Goal: Task Accomplishment & Management: Complete application form

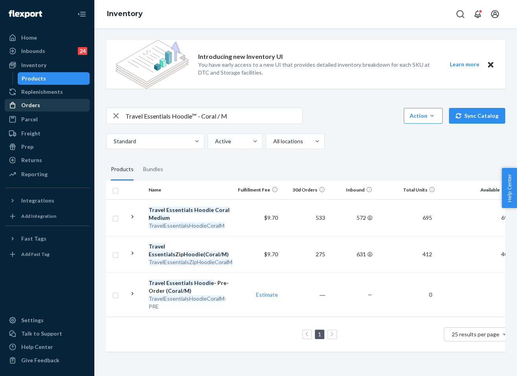
scroll to position [0, 116]
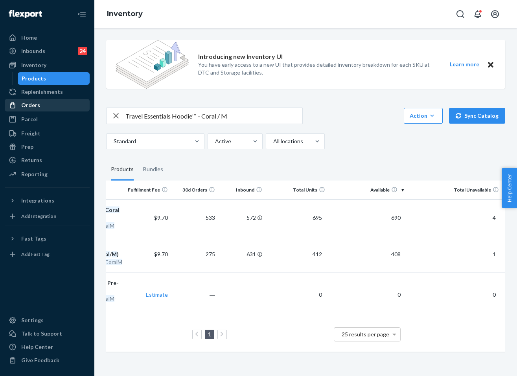
click at [38, 105] on div "Orders" at bounding box center [30, 105] width 19 height 8
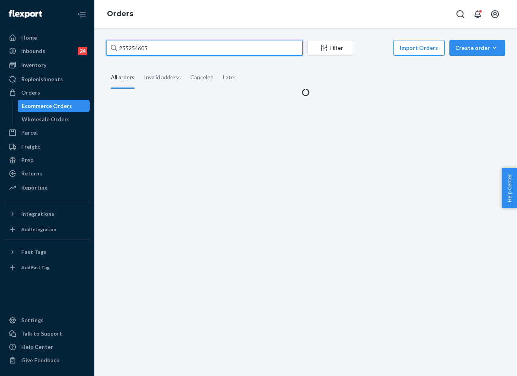
click at [196, 44] on input "255254605" at bounding box center [204, 48] width 196 height 16
paste input "#255206052"
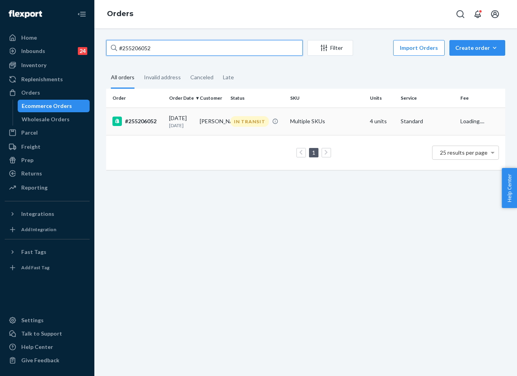
type input "#255206052"
click at [290, 127] on td "Multiple SKUs" at bounding box center [327, 122] width 80 height 28
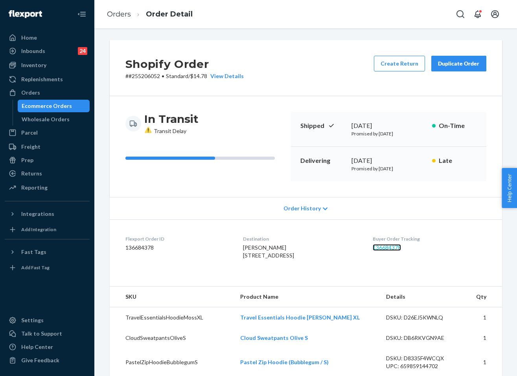
click at [386, 251] on link "136684378" at bounding box center [387, 247] width 28 height 7
click at [123, 13] on link "Orders" at bounding box center [119, 14] width 24 height 9
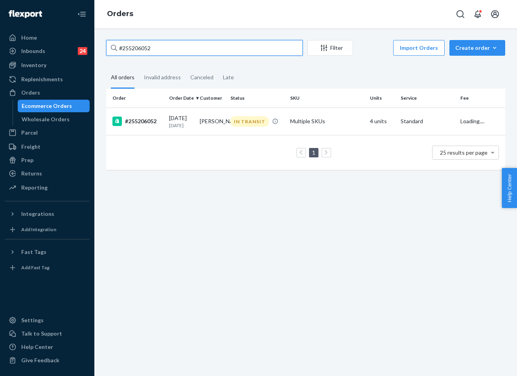
click at [180, 53] on input "#255206052" at bounding box center [204, 48] width 196 height 16
paste input "116690"
type input "#255116690"
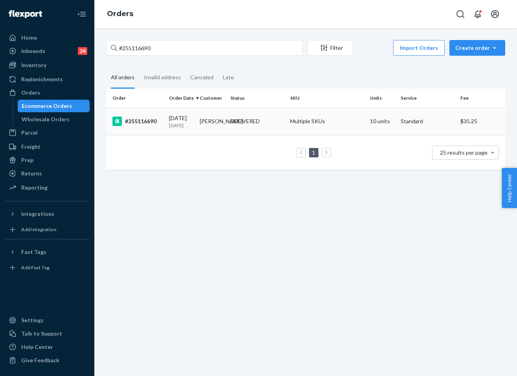
click at [269, 113] on td "DELIVERED" at bounding box center [257, 122] width 60 height 28
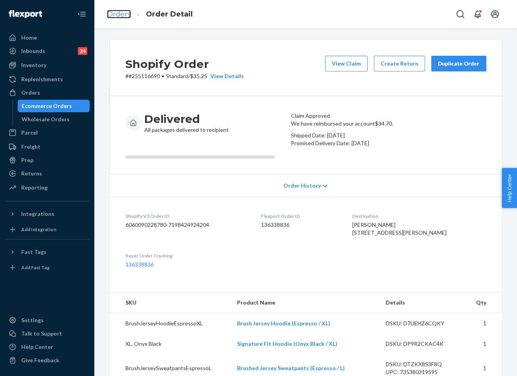
click at [121, 16] on link "Orders" at bounding box center [119, 14] width 24 height 9
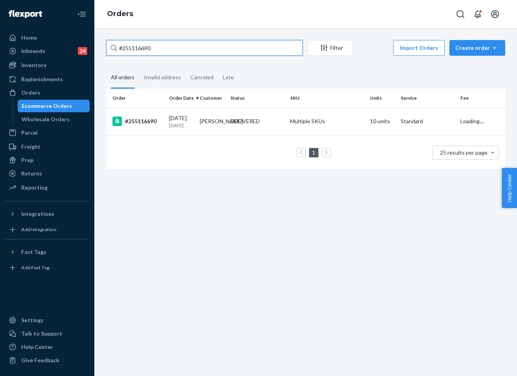
click at [191, 44] on input "#255116690" at bounding box center [204, 48] width 196 height 16
click at [242, 117] on td "DELIVERED" at bounding box center [257, 122] width 60 height 28
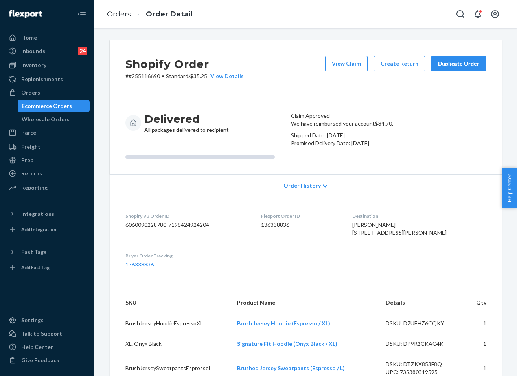
click at [460, 65] on div "Duplicate Order" at bounding box center [459, 64] width 42 height 8
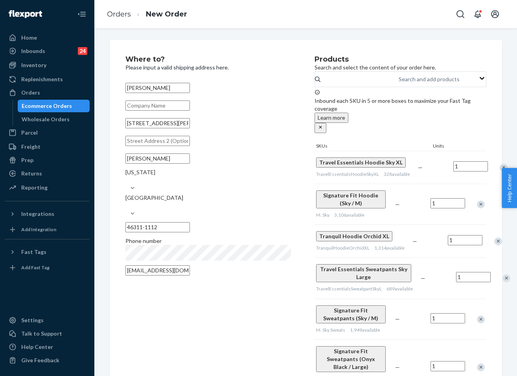
click at [499, 172] on div "Remove Item" at bounding box center [503, 168] width 8 height 8
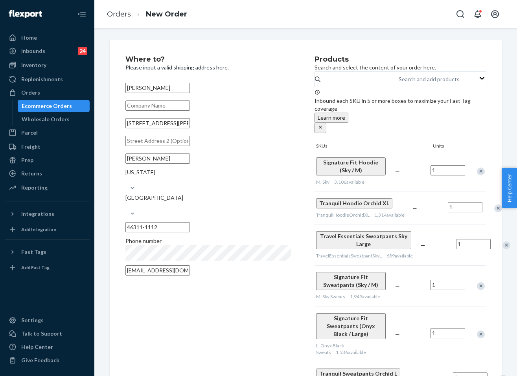
click at [478, 172] on div at bounding box center [476, 171] width 20 height 21
click at [478, 168] on div "Remove Item" at bounding box center [481, 172] width 8 height 8
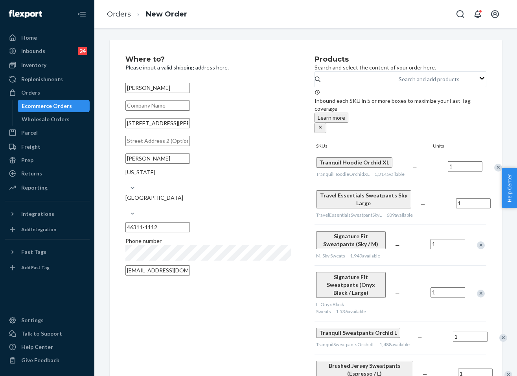
click at [494, 167] on div "Remove Item" at bounding box center [498, 168] width 8 height 8
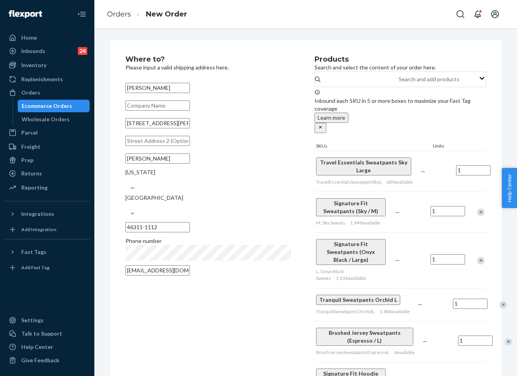
click at [502, 168] on div "Remove Item" at bounding box center [506, 172] width 8 height 8
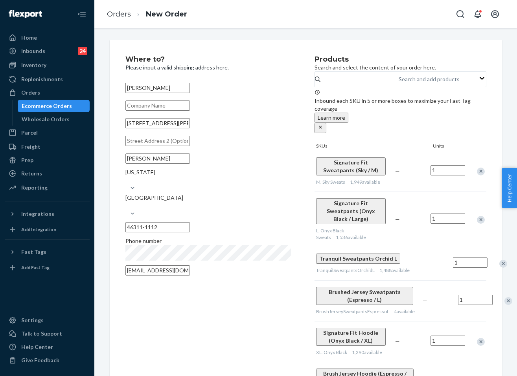
click at [478, 168] on div "Remove Item" at bounding box center [481, 172] width 8 height 8
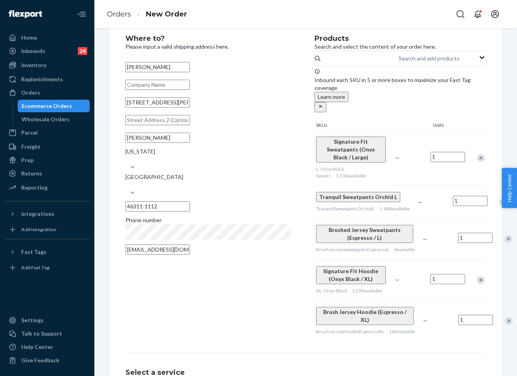
scroll to position [39, 0]
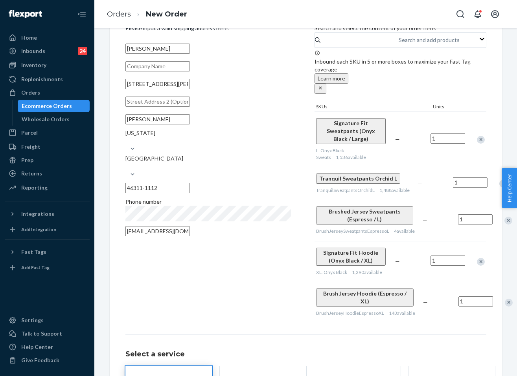
click at [478, 259] on div "Remove Item" at bounding box center [481, 262] width 8 height 8
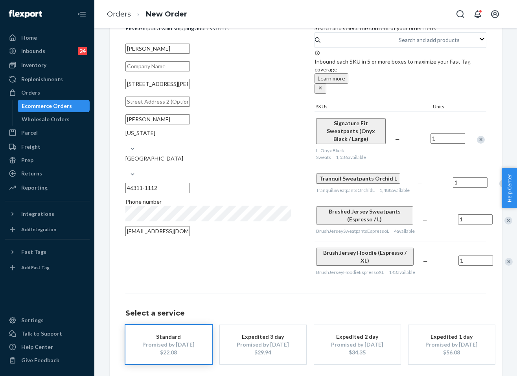
click at [504, 220] on div "Remove Item" at bounding box center [508, 221] width 8 height 8
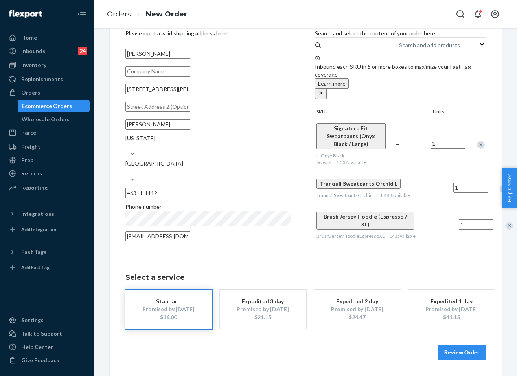
click at [499, 185] on div "Remove Item" at bounding box center [503, 189] width 8 height 8
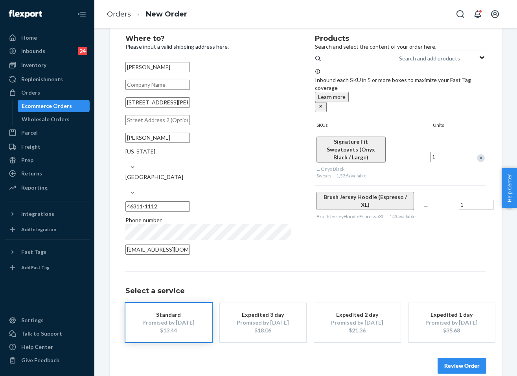
click at [479, 154] on div "Remove Item" at bounding box center [481, 158] width 8 height 8
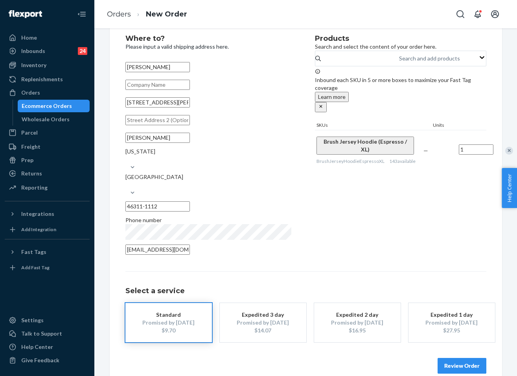
click at [466, 360] on button "Review Order" at bounding box center [461, 366] width 49 height 16
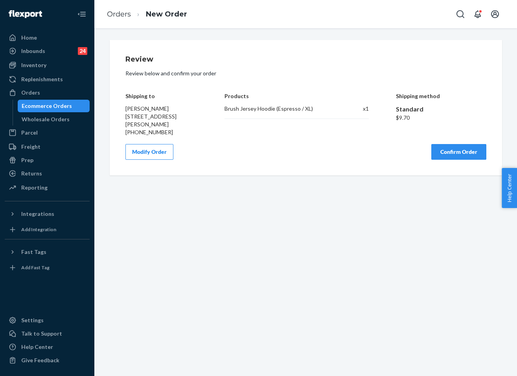
scroll to position [0, 0]
click at [459, 151] on button "Confirm Order" at bounding box center [458, 152] width 55 height 16
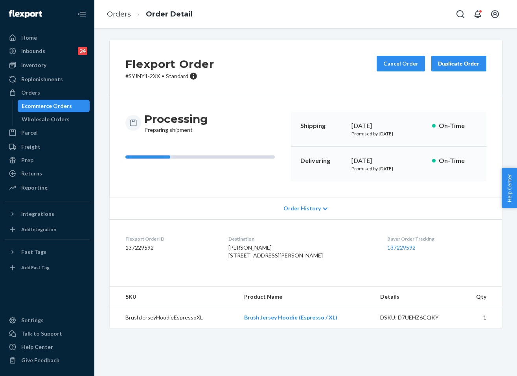
drag, startPoint x: 415, startPoint y: 169, endPoint x: 352, endPoint y: 160, distance: 64.2
click at [351, 160] on div "[DATE] Promised by [DATE]" at bounding box center [388, 164] width 74 height 16
click at [397, 150] on div "Delivering [DATE] Promised by [DATE] On-Time" at bounding box center [388, 164] width 195 height 35
click at [370, 160] on div "[DATE]" at bounding box center [388, 160] width 74 height 9
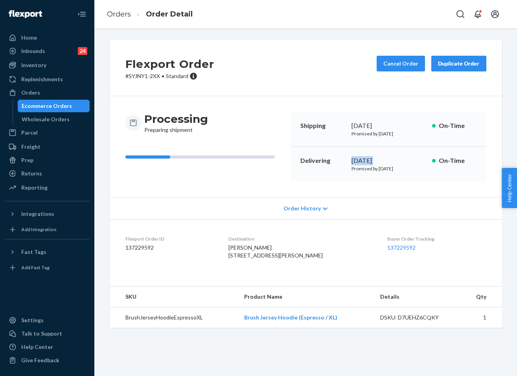
click at [370, 160] on div "[DATE]" at bounding box center [388, 160] width 74 height 9
copy div "[DATE]"
